Goal: Entertainment & Leisure: Consume media (video, audio)

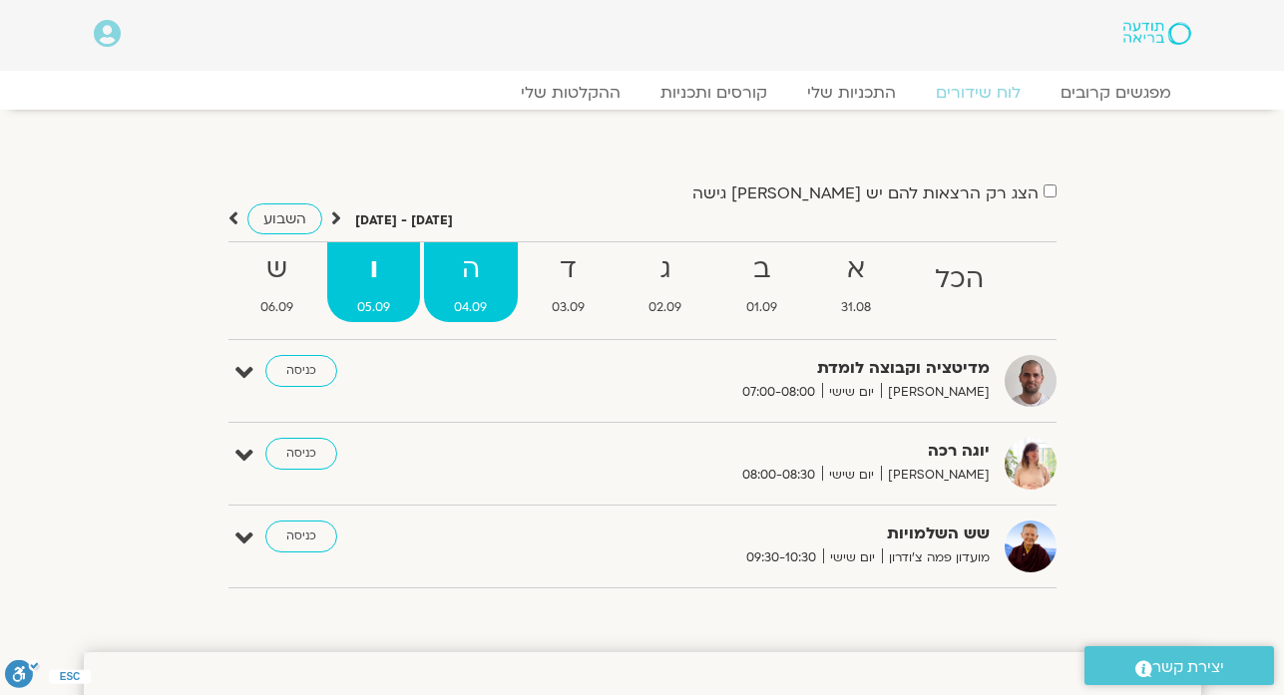
click at [485, 282] on strong "ה" at bounding box center [470, 269] width 93 height 45
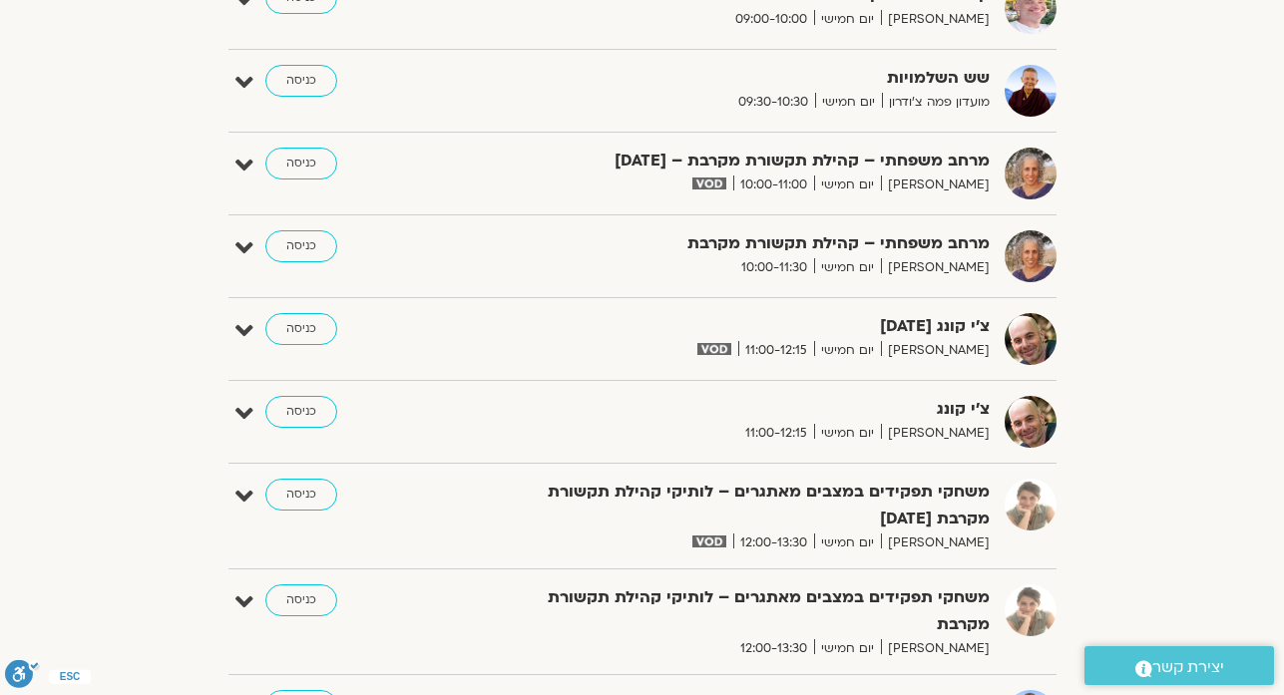
scroll to position [878, 0]
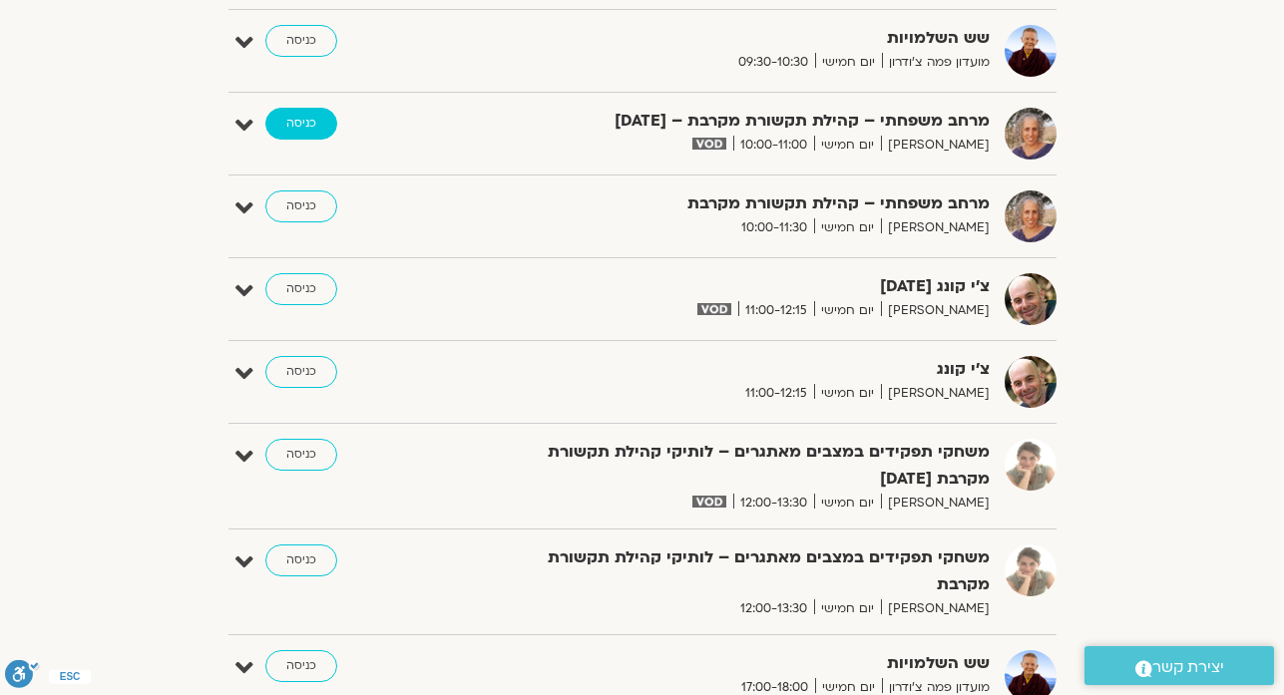
click at [308, 129] on link "כניסה" at bounding box center [301, 124] width 72 height 32
